Goal: Task Accomplishment & Management: Use online tool/utility

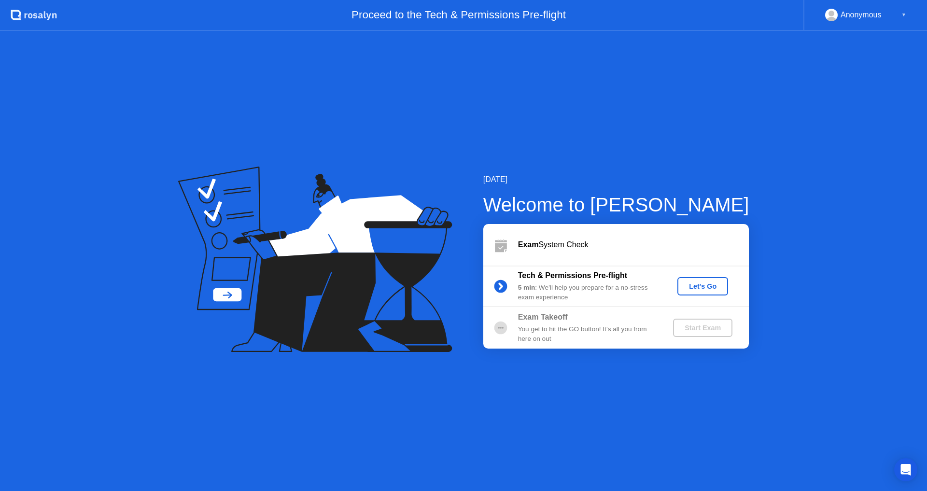
click at [713, 288] on div "Let's Go" at bounding box center [702, 286] width 43 height 8
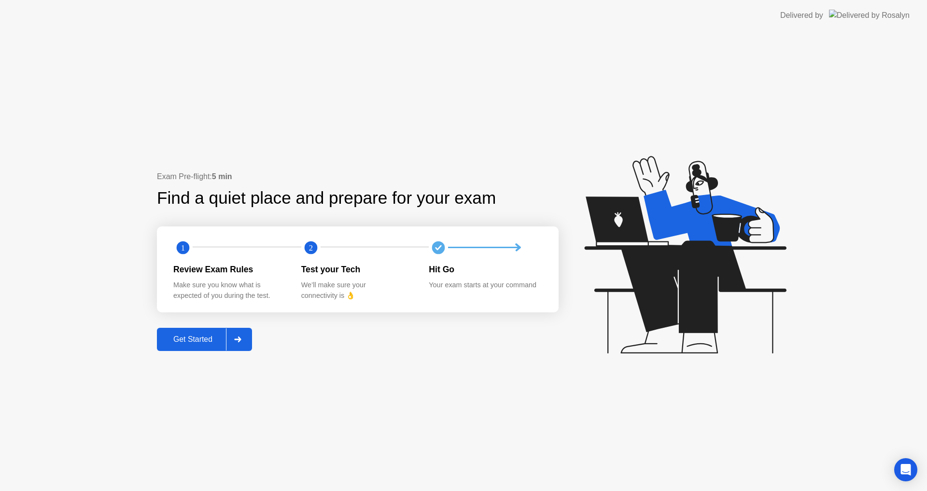
click at [225, 342] on div "Get Started" at bounding box center [193, 339] width 66 height 9
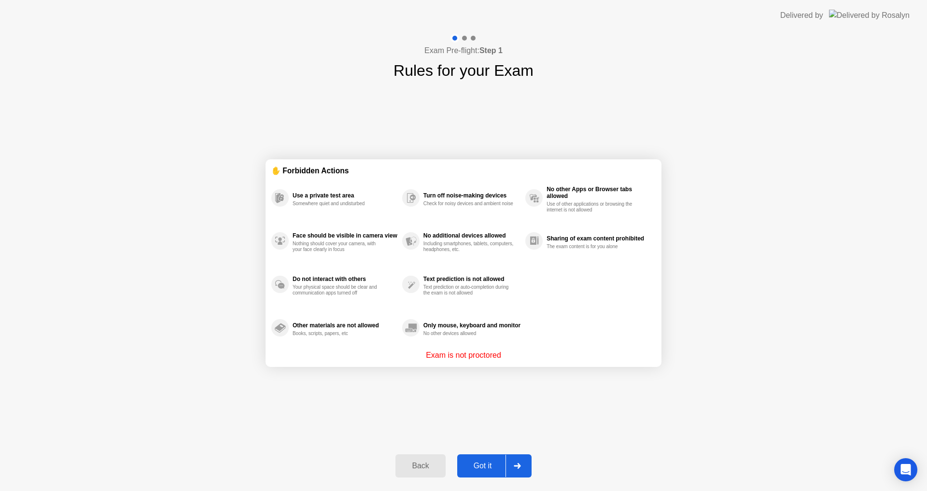
click at [475, 355] on p "Exam is not proctored" at bounding box center [463, 355] width 75 height 12
click at [514, 467] on div at bounding box center [516, 466] width 23 height 22
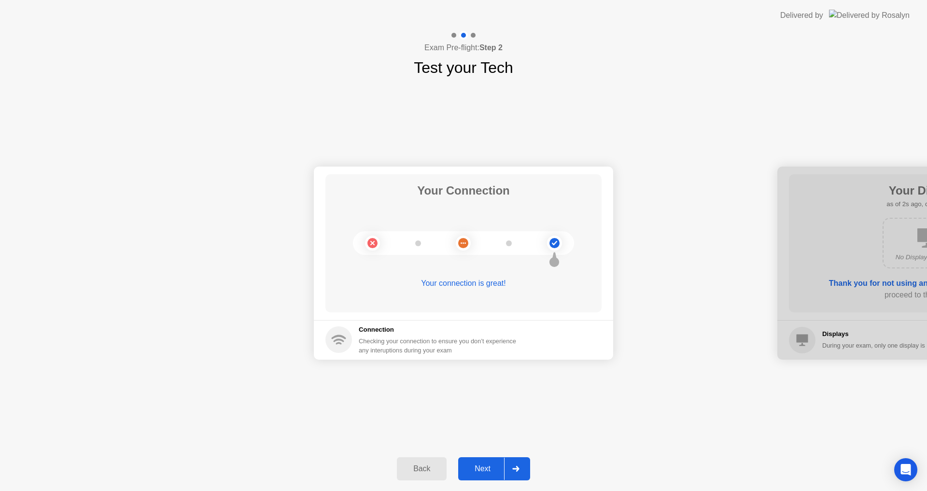
click at [514, 467] on icon at bounding box center [515, 469] width 7 height 6
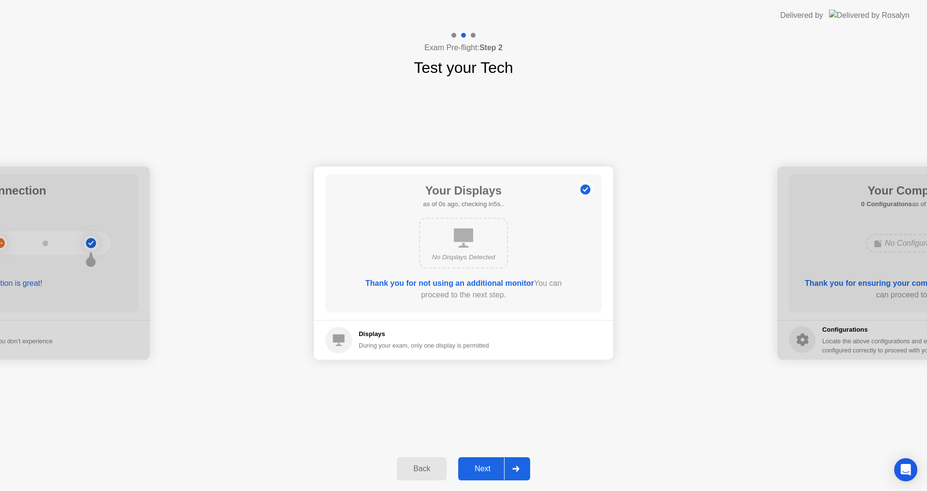
click at [514, 467] on icon at bounding box center [515, 469] width 7 height 6
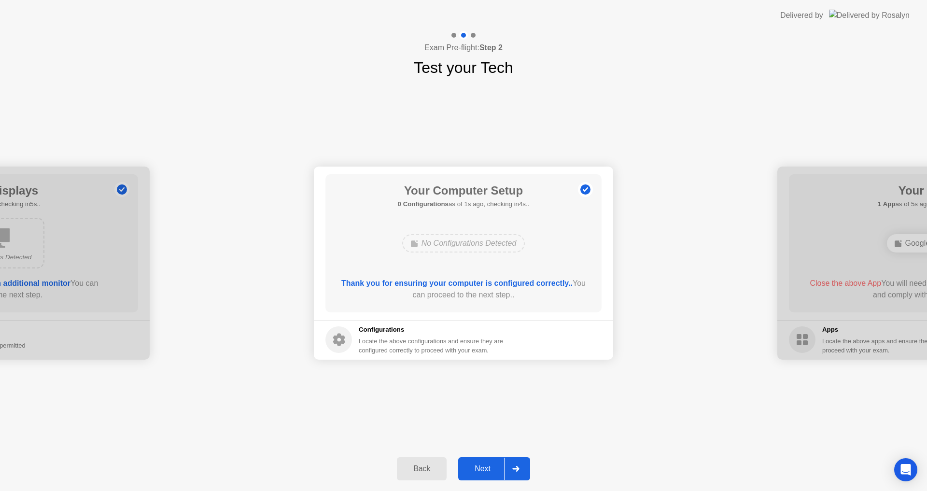
click at [514, 467] on icon at bounding box center [515, 469] width 7 height 6
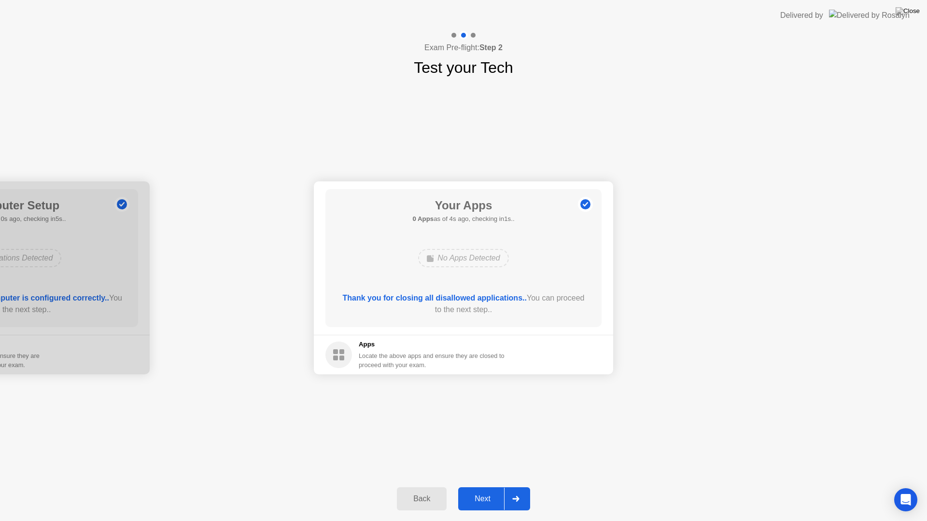
click at [494, 490] on button "Next" at bounding box center [494, 499] width 72 height 23
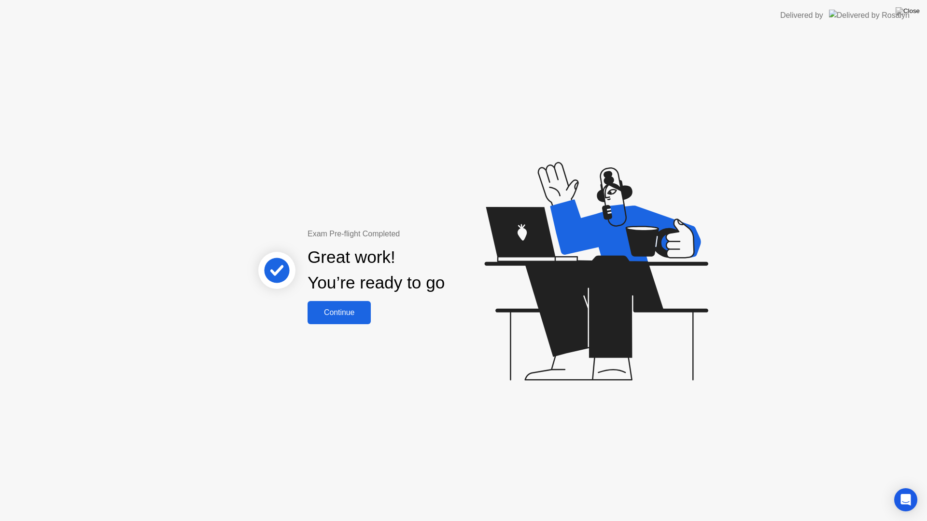
click at [366, 323] on button "Continue" at bounding box center [338, 312] width 63 height 23
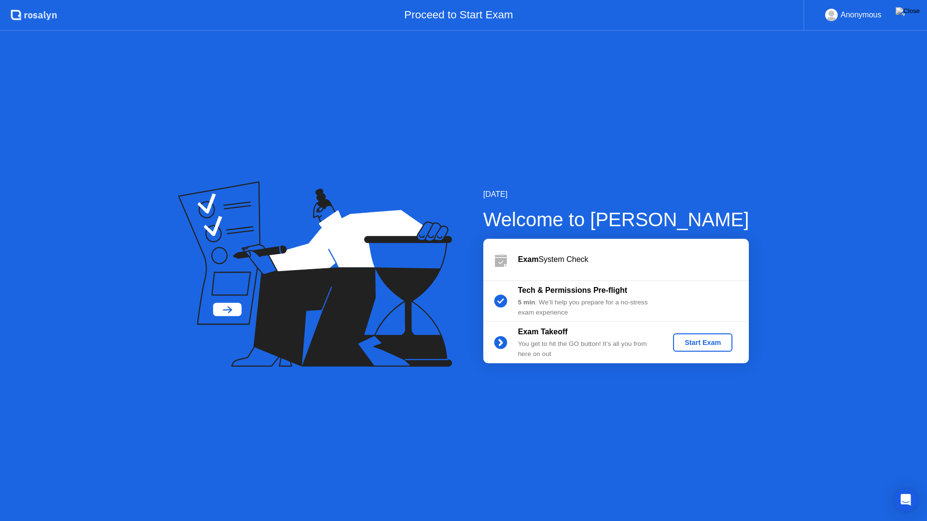
click at [693, 342] on div "Start Exam" at bounding box center [703, 343] width 52 height 8
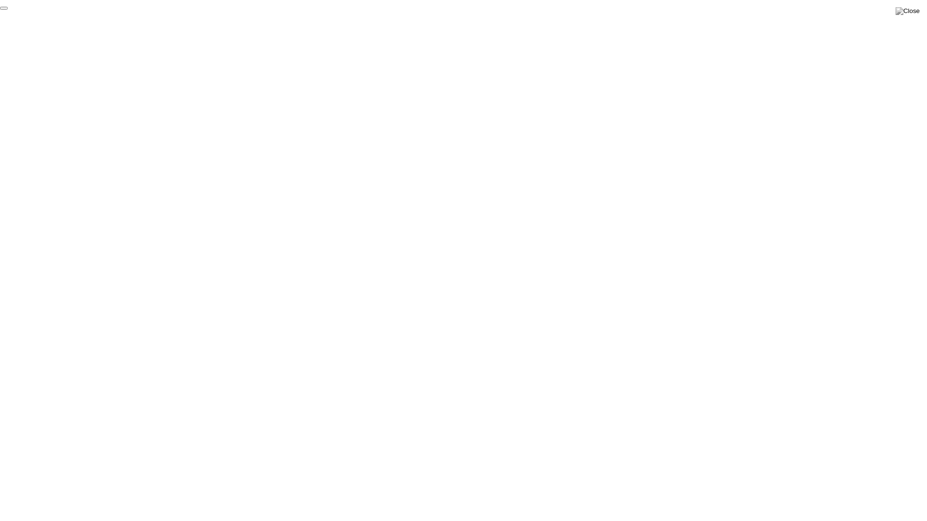
click div "End Proctoring Session"
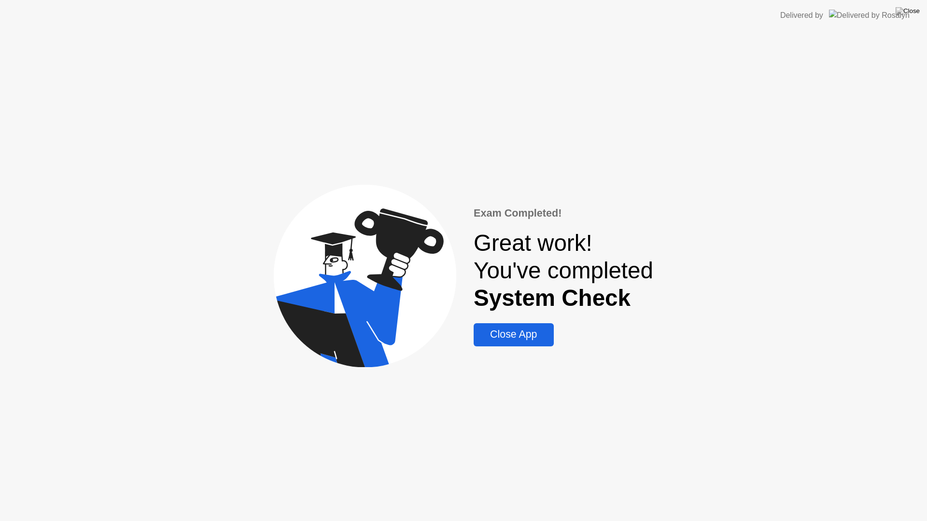
click at [514, 334] on div "Close App" at bounding box center [513, 335] width 74 height 12
